Goal: Task Accomplishment & Management: Manage account settings

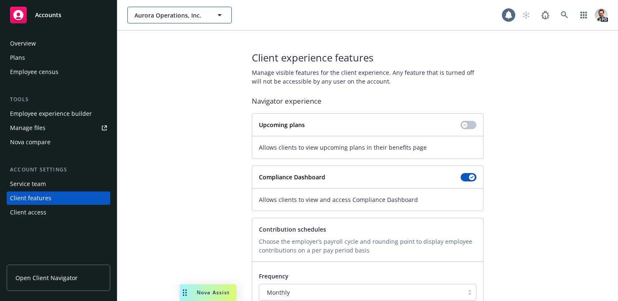
click at [172, 22] on button "Aurora Operations, Inc." at bounding box center [179, 15] width 104 height 17
click at [212, 15] on button "Aurora Operations, Inc." at bounding box center [179, 15] width 104 height 17
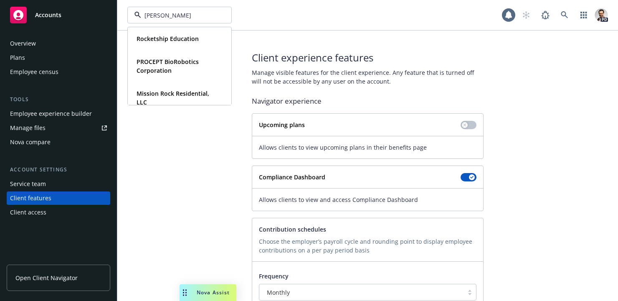
type input "rocket"
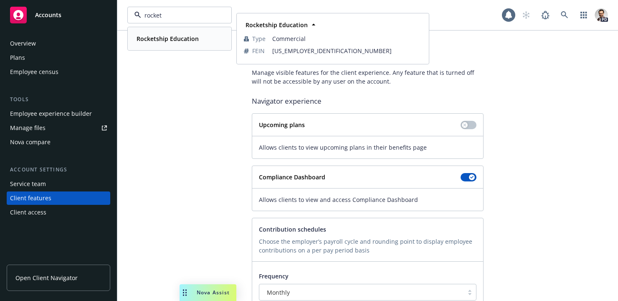
click at [195, 43] on div "Rocketship Education" at bounding box center [166, 39] width 67 height 12
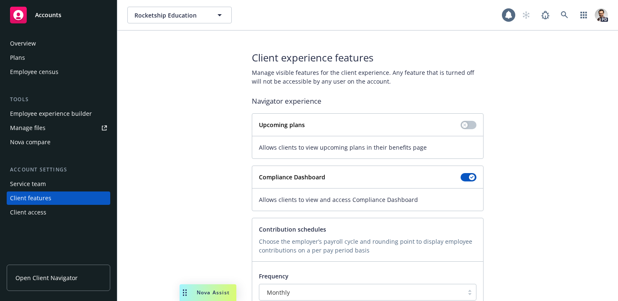
click at [45, 212] on div "Client access" at bounding box center [58, 211] width 97 height 13
